Goal: Information Seeking & Learning: Learn about a topic

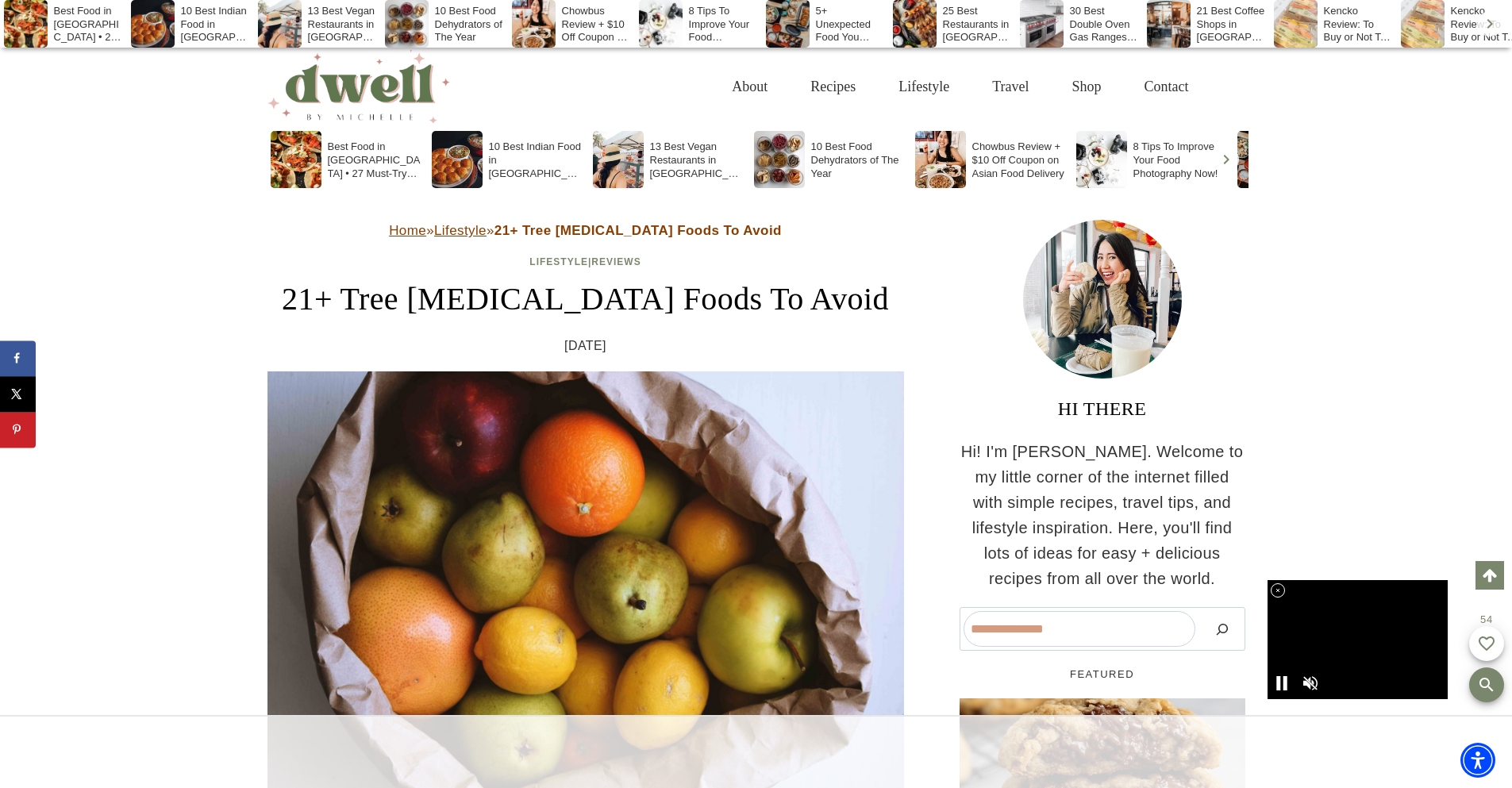
click at [585, 762] on div at bounding box center [756, 751] width 1512 height 73
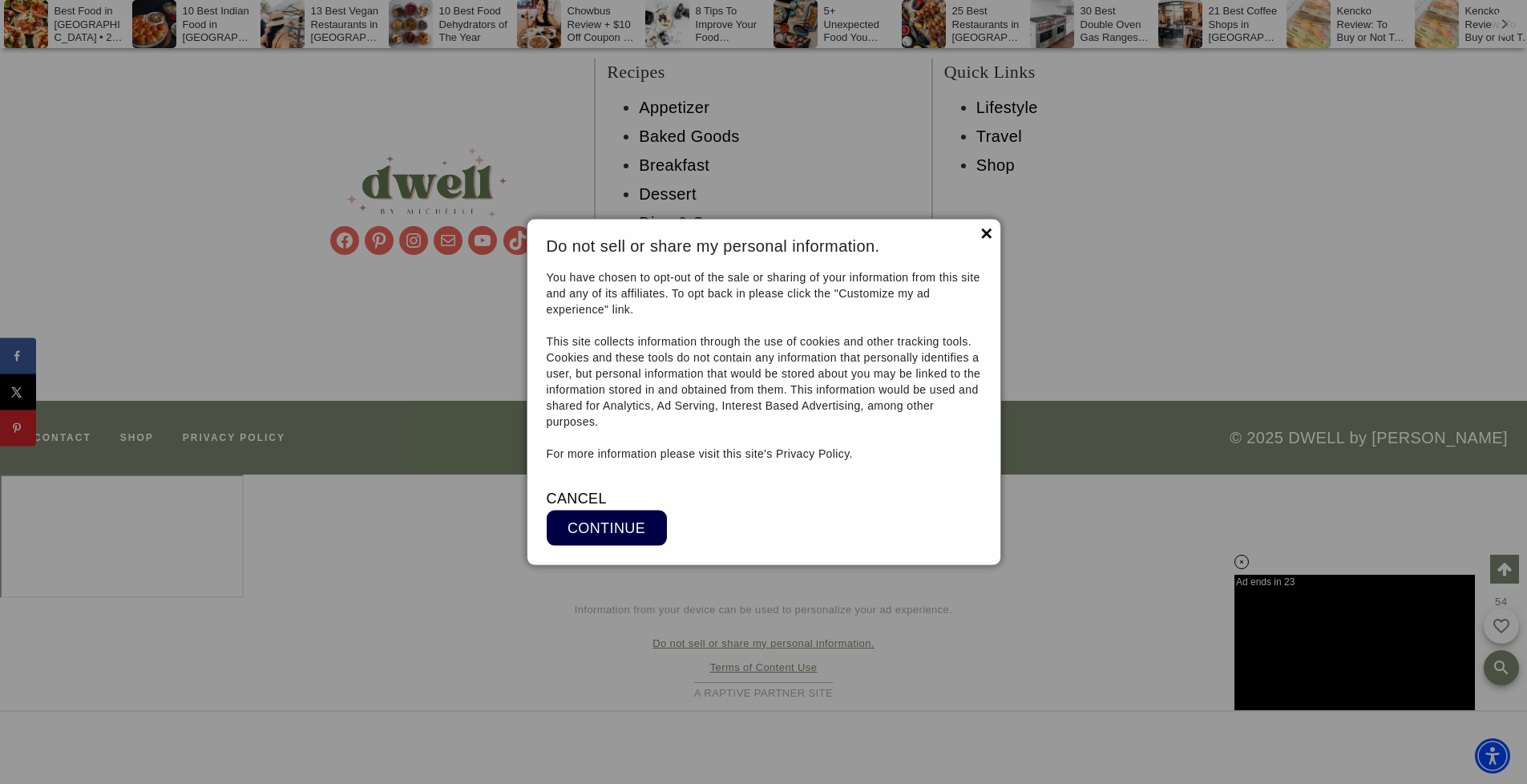
scroll to position [21465, 0]
